Goal: Task Accomplishment & Management: Use online tool/utility

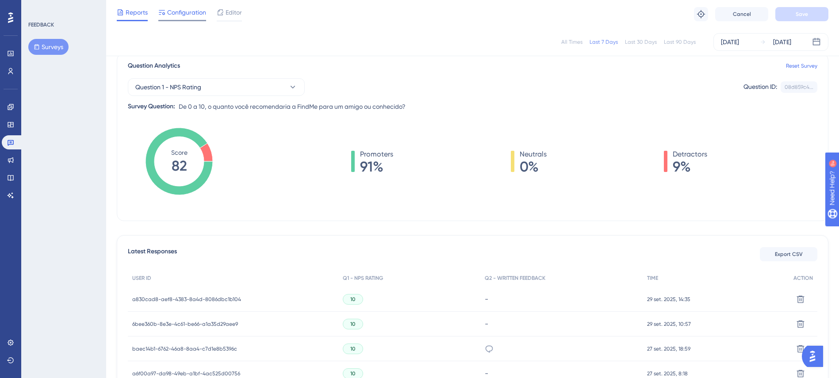
click at [194, 10] on span "Configuration" at bounding box center [186, 12] width 39 height 11
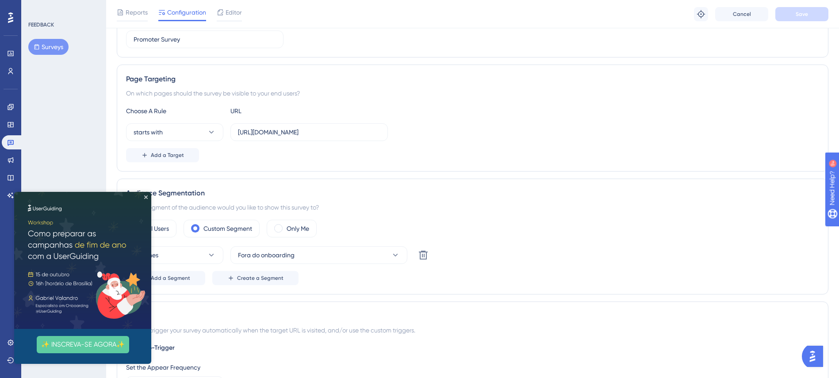
scroll to position [133, 0]
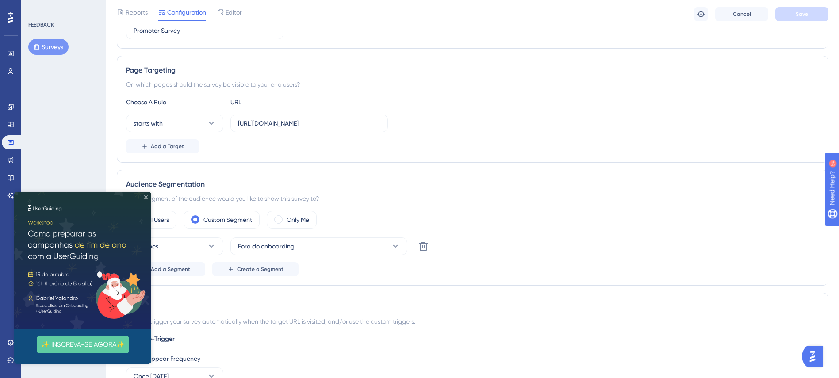
click at [147, 198] on icon "Close Preview" at bounding box center [146, 197] width 4 height 4
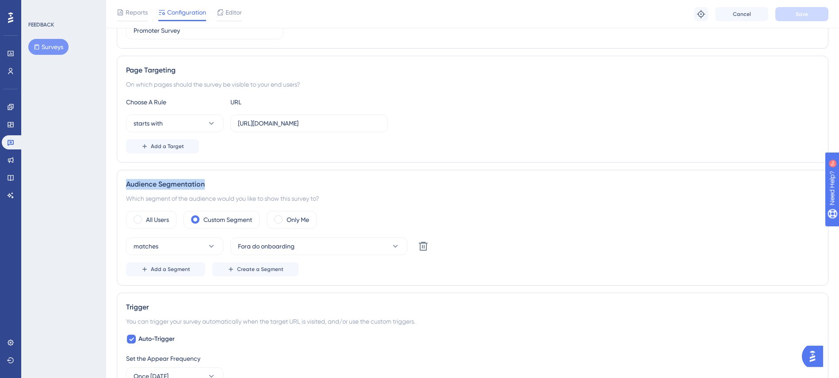
drag, startPoint x: 142, startPoint y: 182, endPoint x: 212, endPoint y: 189, distance: 70.2
click at [212, 189] on div "Audience Segmentation" at bounding box center [472, 184] width 693 height 11
copy div "Audience Segmentation"
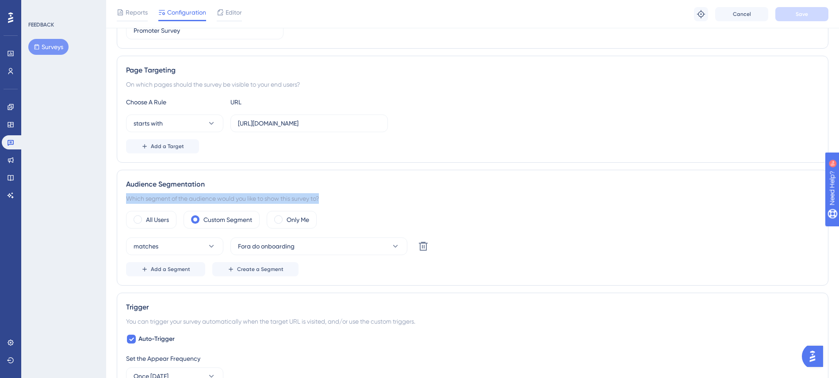
drag, startPoint x: 330, startPoint y: 197, endPoint x: 125, endPoint y: 198, distance: 204.7
click at [125, 198] on div "Audience Segmentation Which segment of the audience would you like to show this…" at bounding box center [472, 228] width 711 height 116
copy div "Which segment of the audience would you like to show this survey to?"
click at [324, 252] on button "Fora do onboarding" at bounding box center [318, 246] width 177 height 18
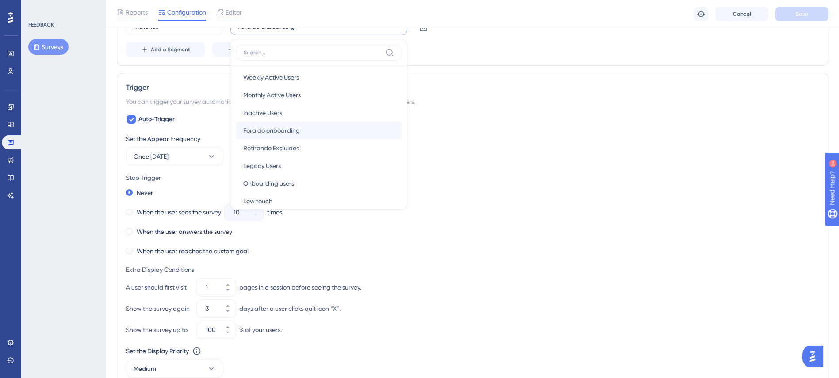
scroll to position [32, 0]
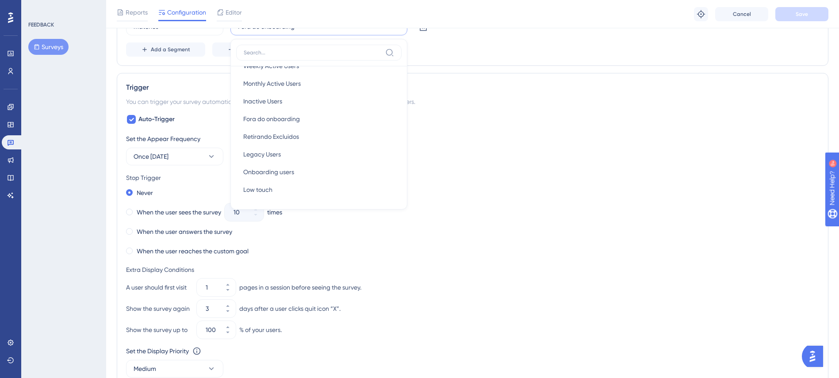
click at [499, 154] on div "Set the Appear Frequency Once [DATE]" at bounding box center [472, 150] width 693 height 32
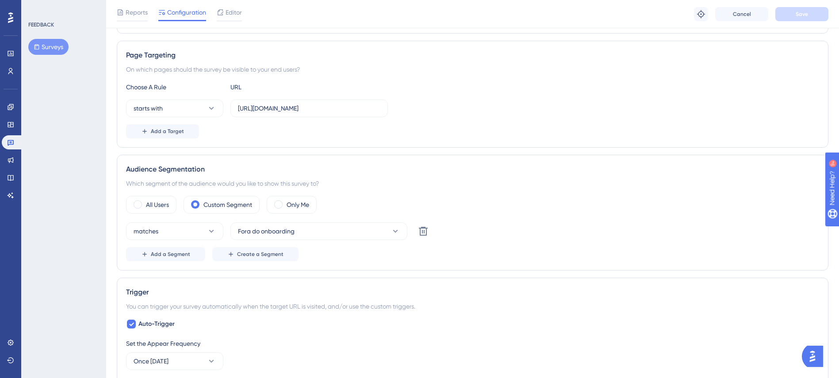
scroll to position [265, 0]
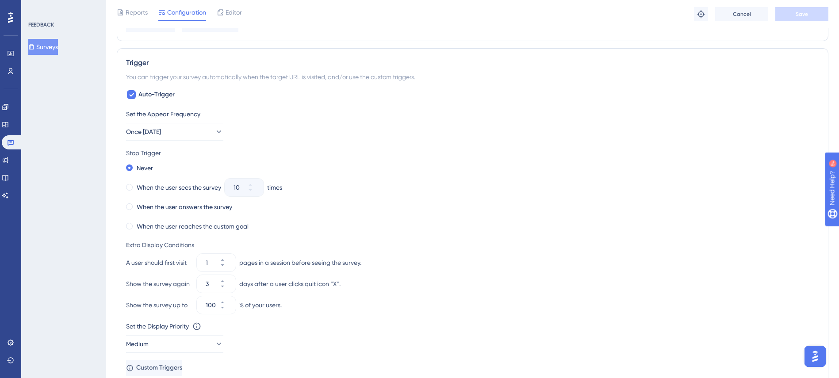
scroll to position [398, 0]
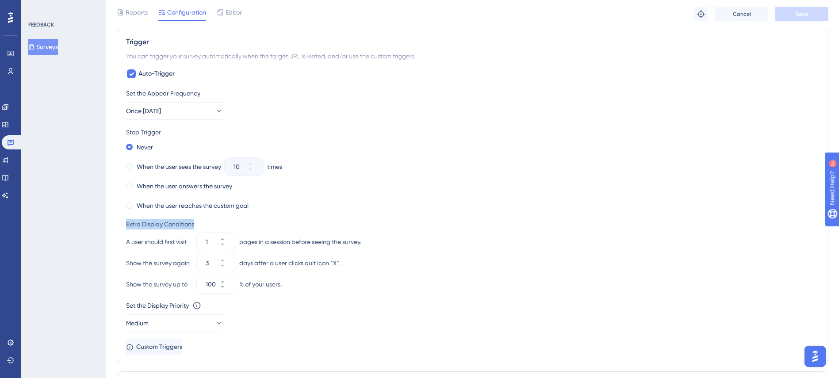
drag, startPoint x: 126, startPoint y: 224, endPoint x: 207, endPoint y: 225, distance: 80.9
click at [207, 225] on div "Extra Display Conditions" at bounding box center [472, 224] width 693 height 11
copy div "Extra Display Conditions"
click at [159, 237] on div "A user should first visit" at bounding box center [159, 242] width 67 height 11
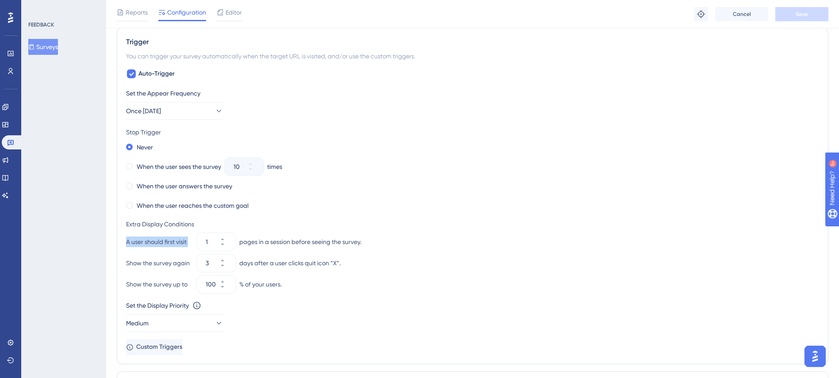
click at [159, 237] on div "A user should first visit" at bounding box center [159, 242] width 67 height 11
copy div "A user should first visit"
click at [282, 241] on div "pages in a session before seeing the survey." at bounding box center [300, 242] width 122 height 11
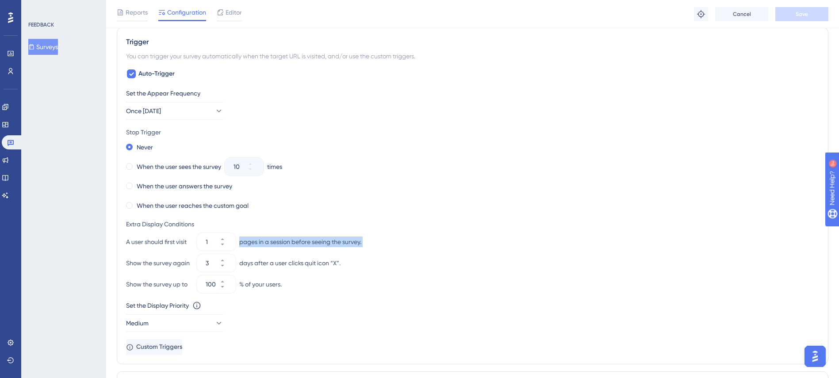
copy div "pages in a session before seeing the survey."
click at [188, 261] on div "Show the survey again" at bounding box center [159, 263] width 67 height 11
copy div "Show the survey again"
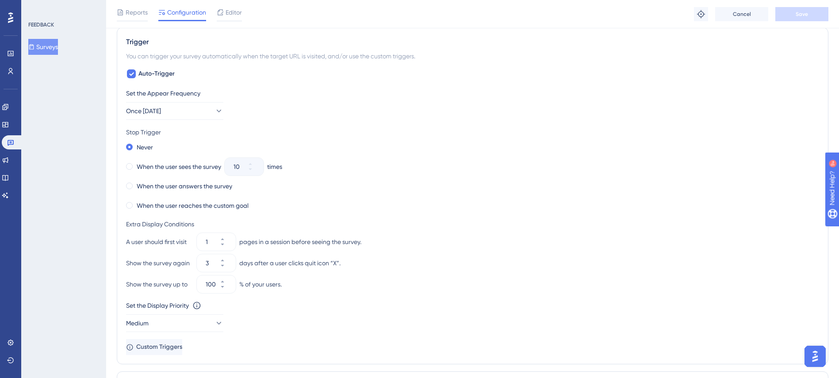
click at [320, 263] on div "days after a user clicks quit icon “X”." at bounding box center [289, 263] width 101 height 11
copy div "days after a user clicks quit icon “X”."
click at [156, 287] on div "Show the survey up to" at bounding box center [159, 284] width 67 height 11
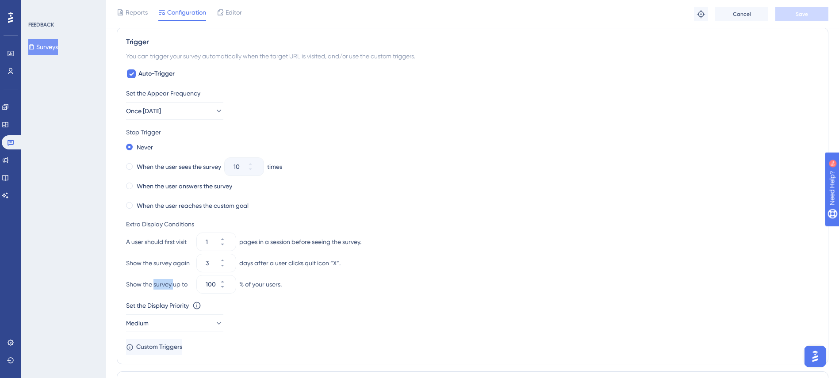
click at [156, 287] on div "Show the survey up to" at bounding box center [159, 284] width 67 height 11
copy div "Show the survey up to"
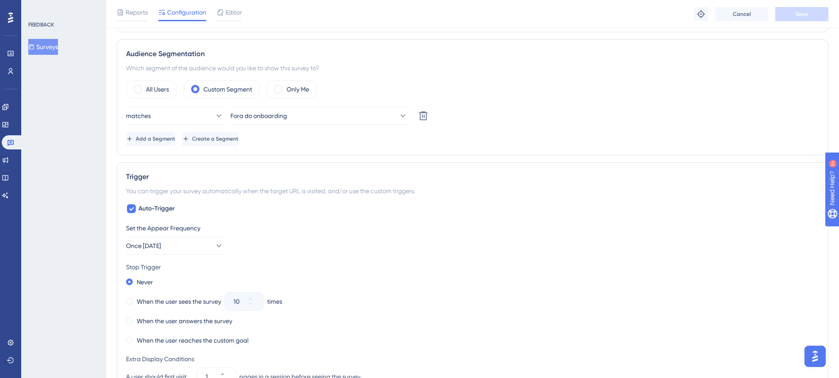
scroll to position [197, 0]
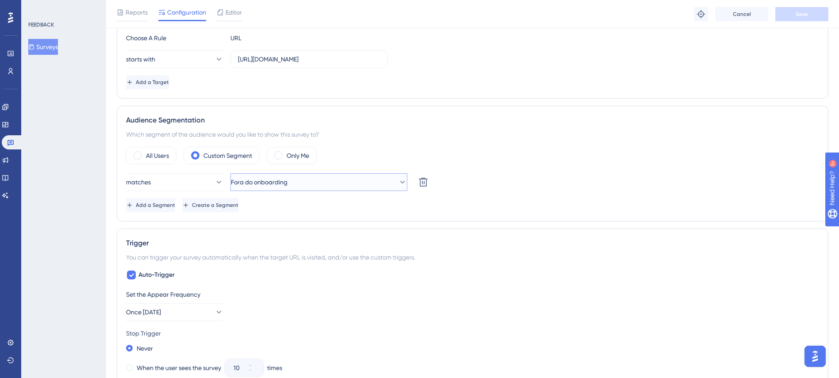
click at [395, 187] on button "Fora do onboarding" at bounding box center [318, 182] width 177 height 18
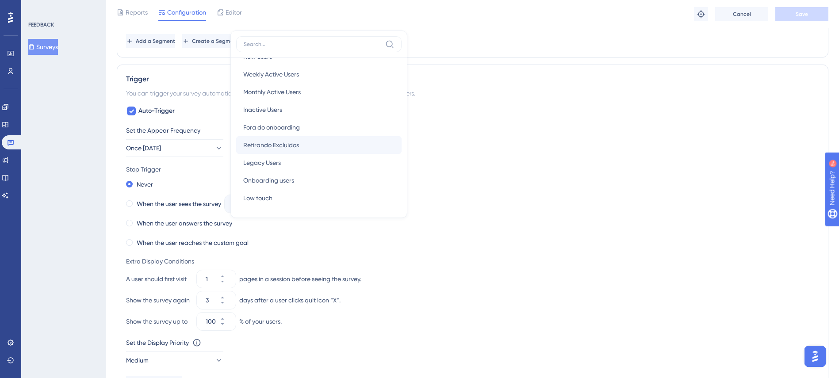
scroll to position [427, 0]
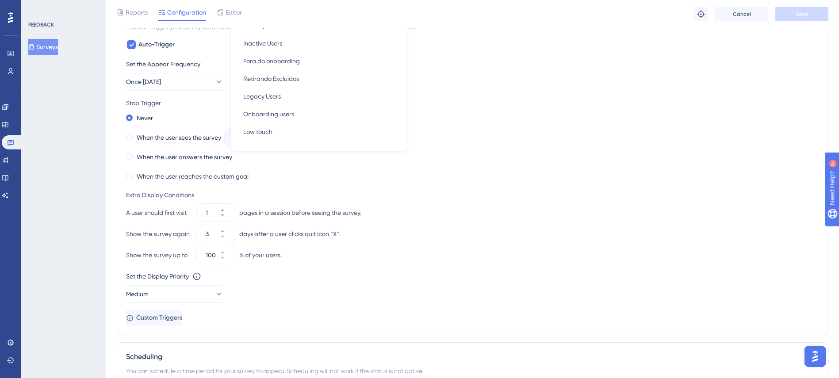
click at [501, 136] on div "When the user sees the survey 10 times" at bounding box center [472, 137] width 693 height 12
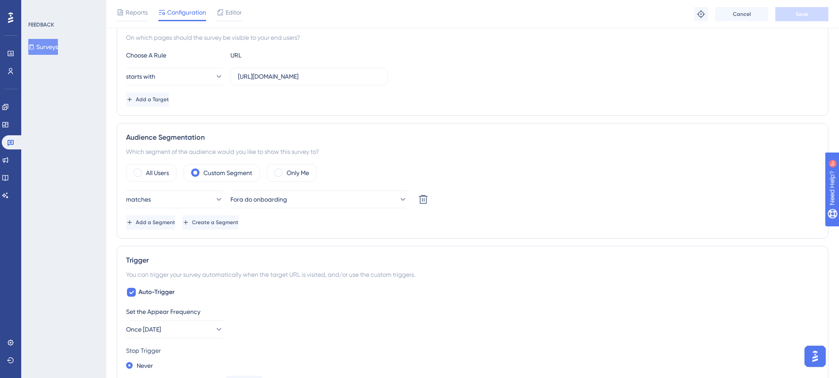
scroll to position [162, 0]
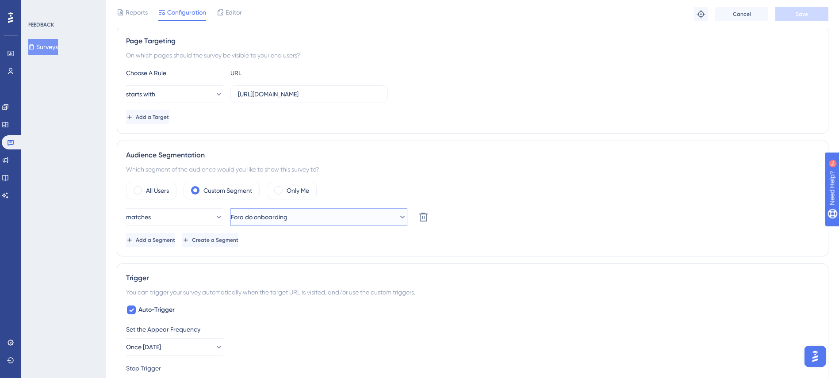
click at [398, 217] on icon at bounding box center [402, 217] width 9 height 9
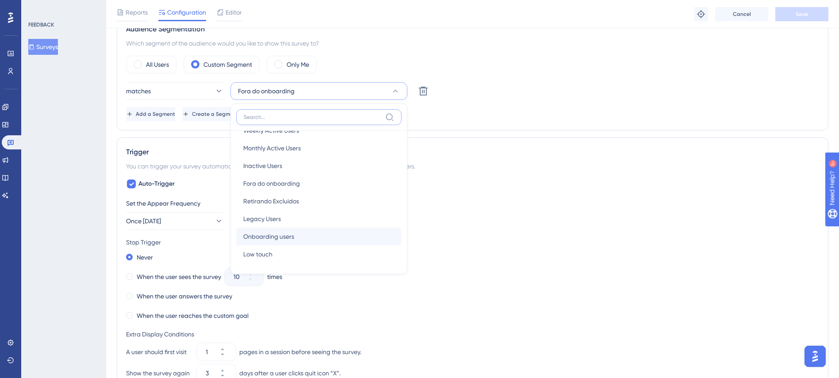
scroll to position [0, 0]
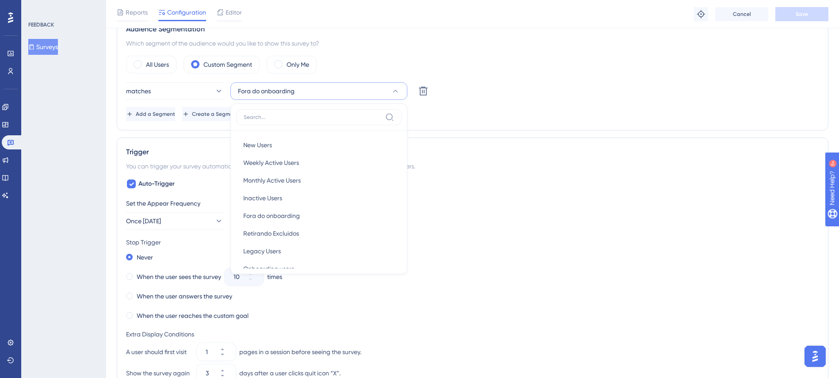
click at [543, 200] on div "Set the Appear Frequency" at bounding box center [472, 203] width 693 height 11
click at [375, 90] on button "Fora do onboarding" at bounding box center [318, 91] width 177 height 18
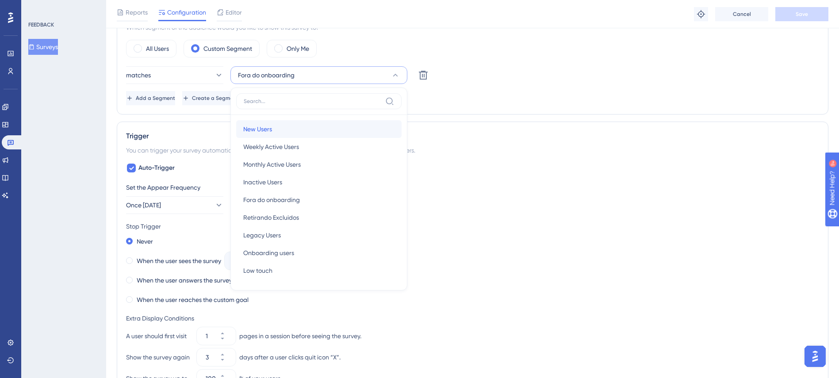
click at [313, 127] on div "New Users New Users" at bounding box center [318, 129] width 151 height 18
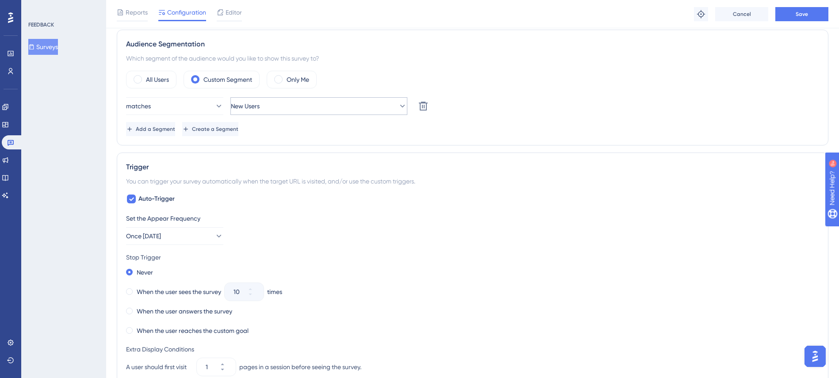
scroll to position [105, 0]
